Goal: Task Accomplishment & Management: Use online tool/utility

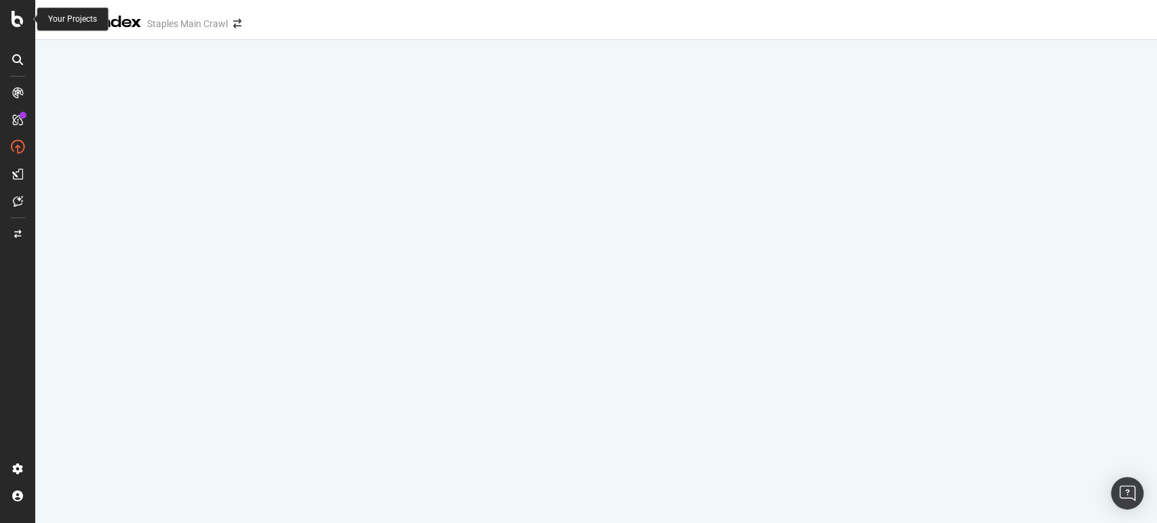
click at [18, 22] on icon at bounding box center [18, 19] width 12 height 16
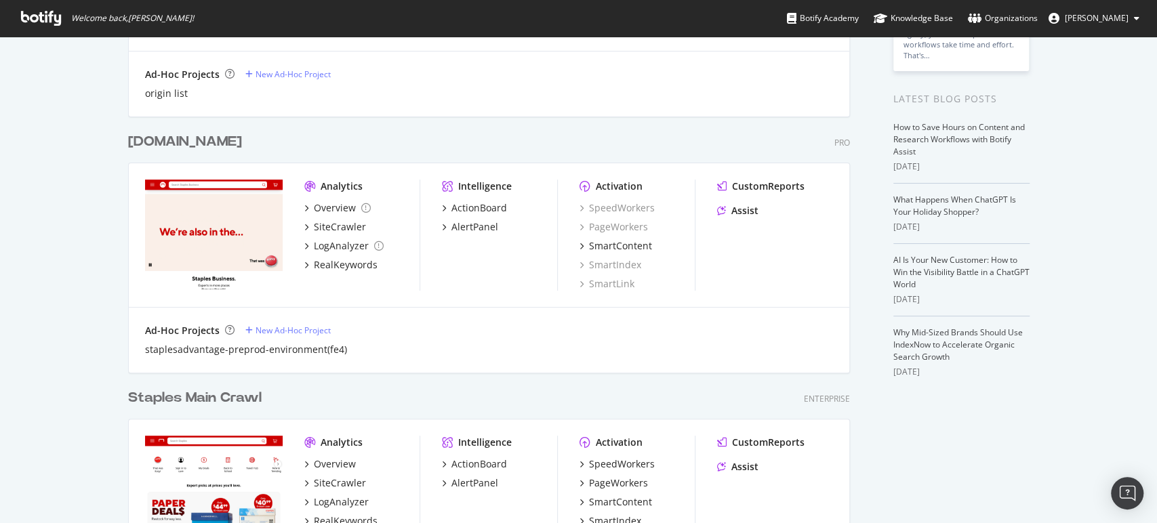
scroll to position [376, 0]
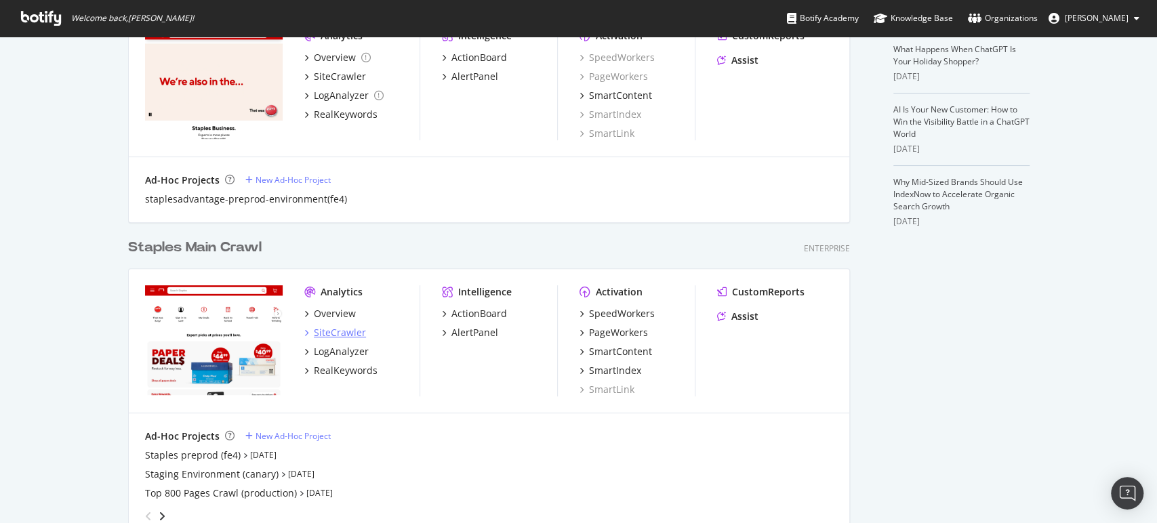
click at [318, 329] on div "SiteCrawler" at bounding box center [340, 333] width 52 height 14
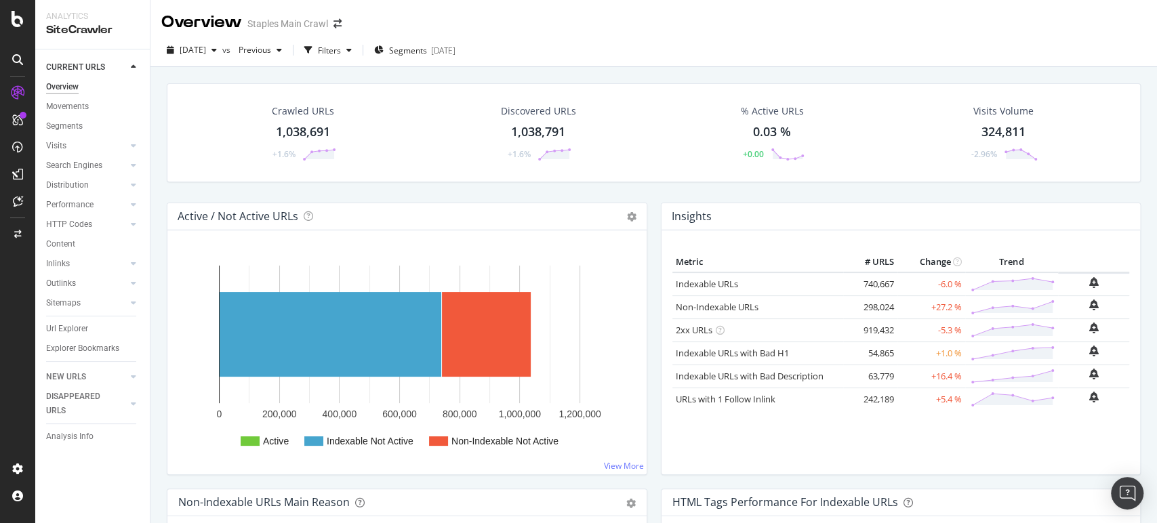
click at [12, 6] on div at bounding box center [17, 261] width 35 height 523
click at [12, 13] on icon at bounding box center [18, 19] width 12 height 16
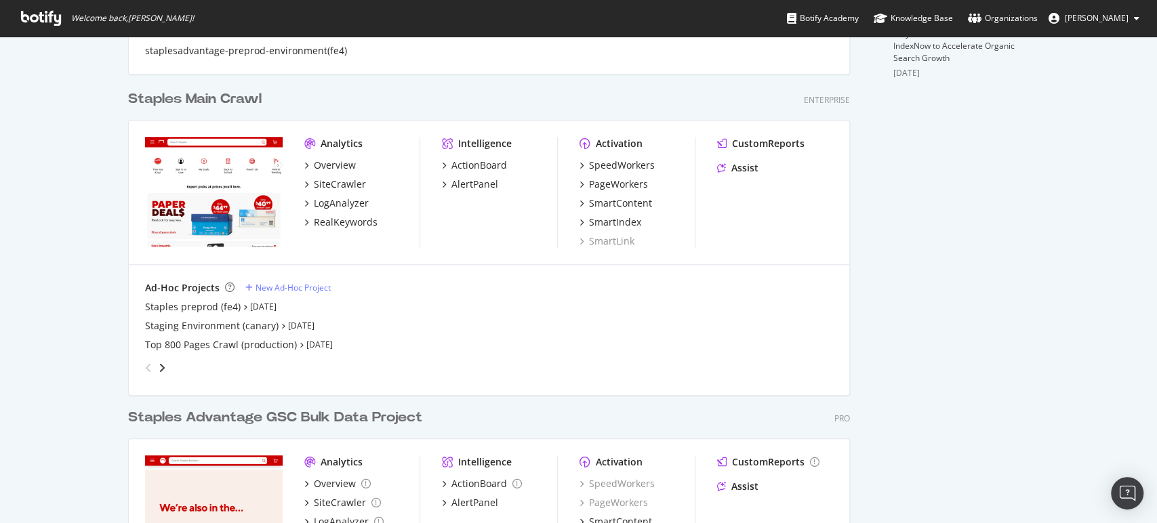
scroll to position [527, 0]
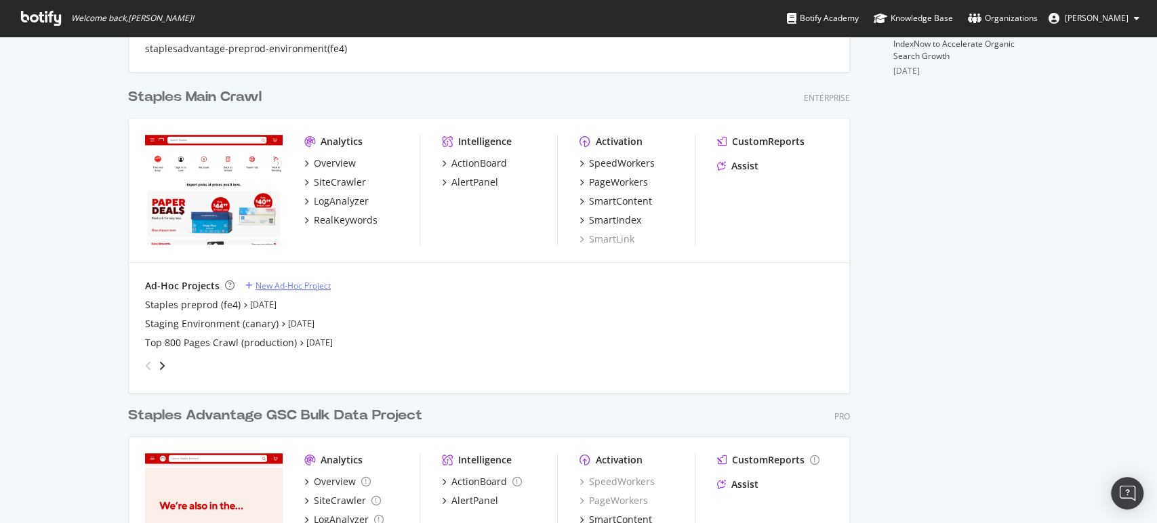
click at [265, 285] on div "New Ad-Hoc Project" at bounding box center [292, 286] width 75 height 12
